Goal: Book appointment/travel/reservation

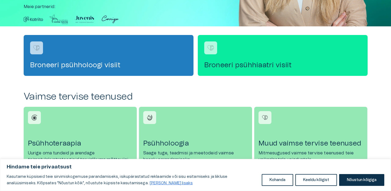
scroll to position [148, 0]
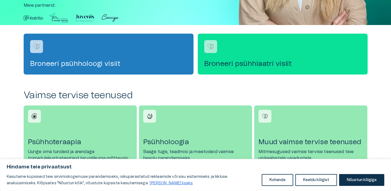
click at [239, 60] on h4 "Broneeri psühhiaatri visiit" at bounding box center [282, 63] width 157 height 9
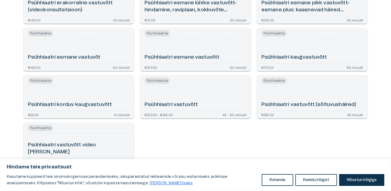
scroll to position [92, 0]
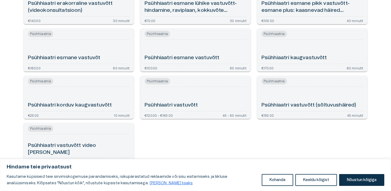
click at [206, 55] on h6 "Psühhiaatri esmane vastuvõtt" at bounding box center [182, 57] width 75 height 7
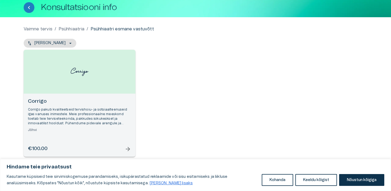
scroll to position [35, 0]
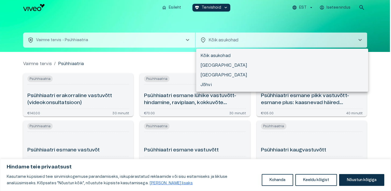
click at [254, 47] on body "Hindame teie privaatsust Kasutame küpsiseid teie sirvimiskogemuse parandamiseks…" at bounding box center [195, 95] width 391 height 191
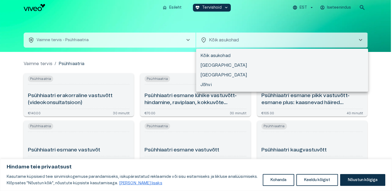
click at [239, 73] on li "[GEOGRAPHIC_DATA]" at bounding box center [282, 75] width 172 height 10
type input "**********"
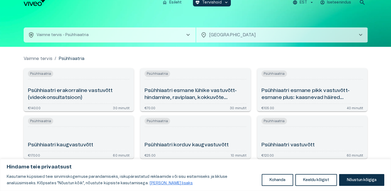
scroll to position [12, 0]
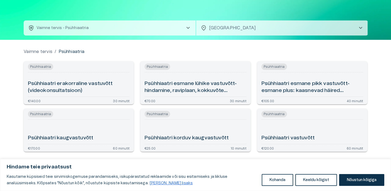
click at [307, 88] on h6 "Psühhiaatri esmane pikk vastuvõtt- esmane plus: kaasnevad häired (videokonsulta…" at bounding box center [313, 87] width 102 height 14
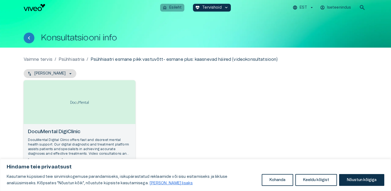
click at [171, 8] on p "Esileht" at bounding box center [175, 8] width 12 height 6
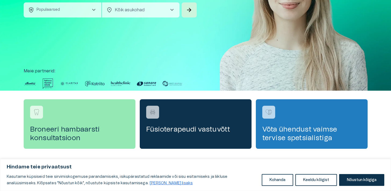
scroll to position [143, 0]
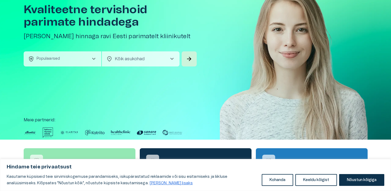
click at [71, 56] on button "health_and_safety Populaarsed chevron_right" at bounding box center [63, 58] width 78 height 15
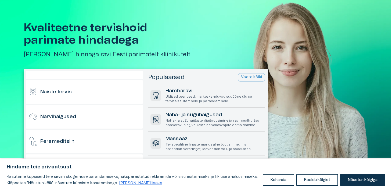
scroll to position [271, 0]
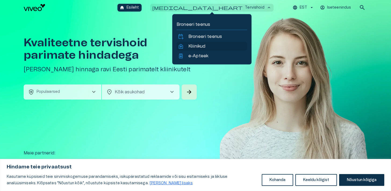
click at [196, 45] on p "Kliinikud" at bounding box center [197, 46] width 17 height 6
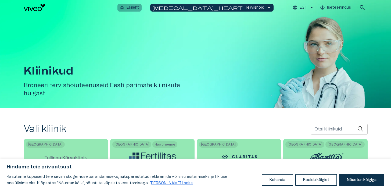
click at [142, 9] on button "home Esileht" at bounding box center [130, 8] width 24 height 8
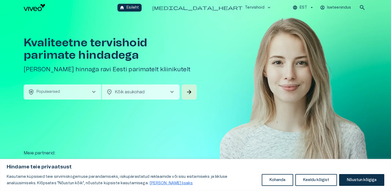
click at [89, 91] on button "health_and_safety Populaarsed chevron_right" at bounding box center [63, 91] width 78 height 15
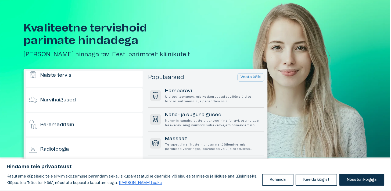
scroll to position [279, 0]
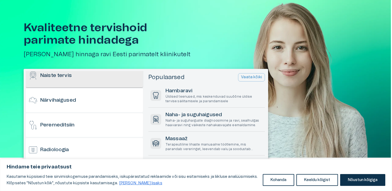
click at [89, 78] on div "Naiste tervis" at bounding box center [84, 76] width 117 height 24
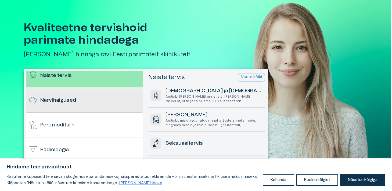
click at [94, 95] on div "Närvihaigused" at bounding box center [84, 100] width 117 height 24
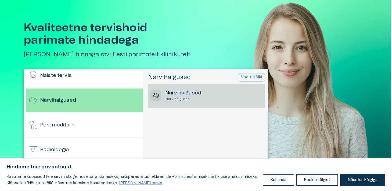
click at [155, 95] on icon at bounding box center [156, 96] width 10 height 10
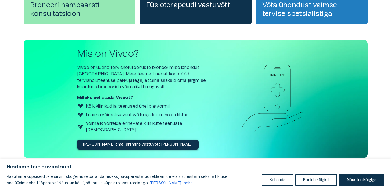
scroll to position [0, 0]
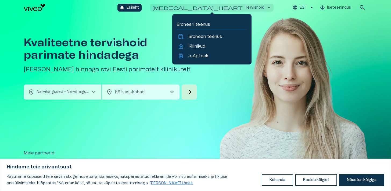
click at [208, 11] on button "ecg_heart Tervishoid keyboard_arrow_up" at bounding box center [211, 8] width 123 height 8
click at [180, 12] on div "Broneeri teenus calendar_add_on Broneeri teenus home_health Kliinikud medicatio…" at bounding box center [211, 38] width 79 height 53
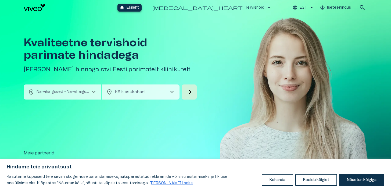
click at [139, 8] on p "Esileht" at bounding box center [133, 8] width 12 height 6
